Goal: Task Accomplishment & Management: Manage account settings

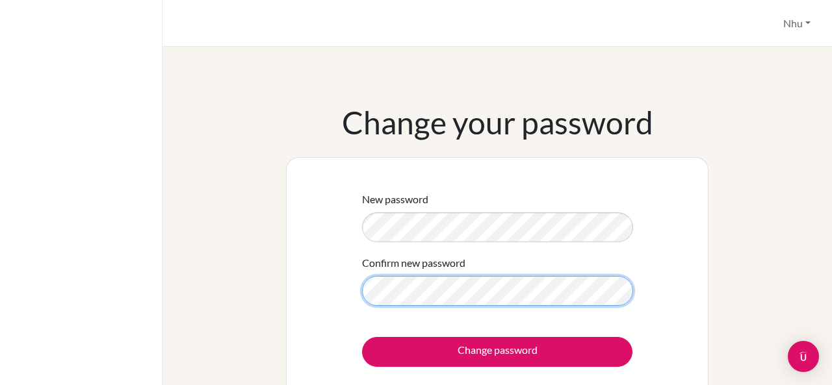
click at [362, 337] on input "Change password" at bounding box center [497, 352] width 270 height 30
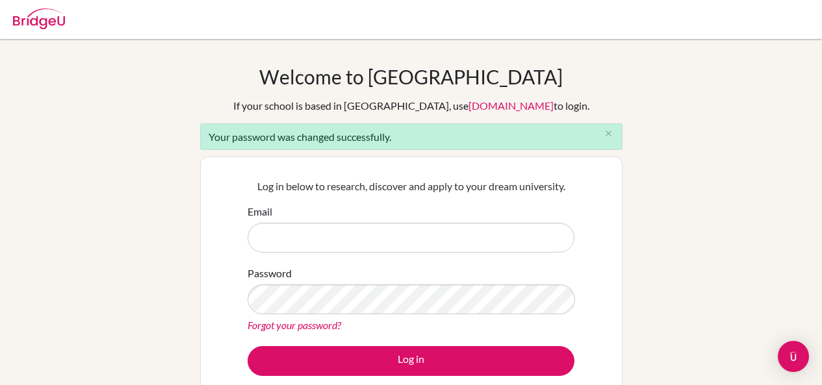
scroll to position [66, 0]
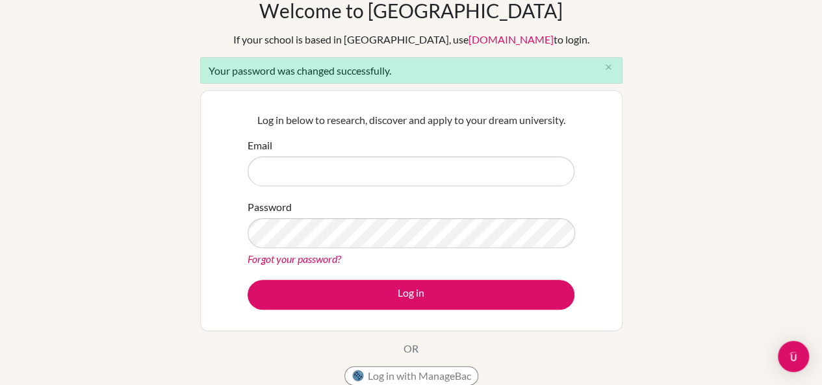
type input "nhulu.sthl@thschool.edu.vn"
